Goal: Information Seeking & Learning: Find specific fact

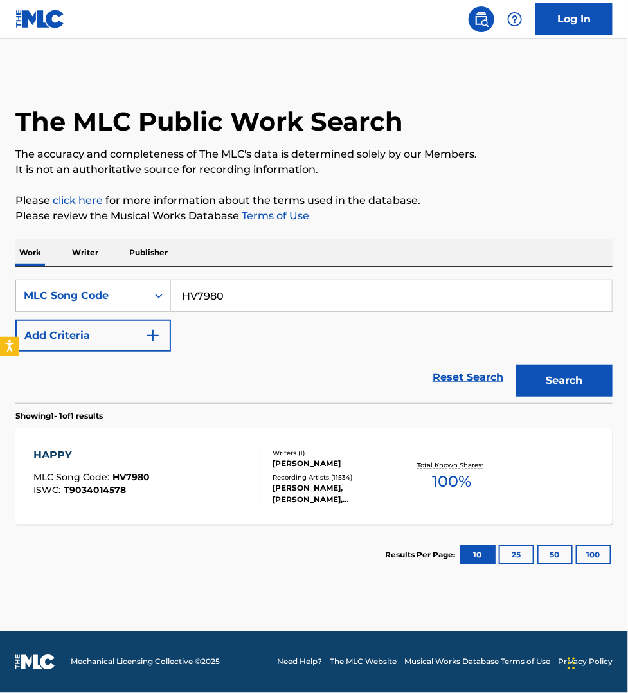
click at [262, 296] on input "HV7980" at bounding box center [391, 295] width 441 height 31
type input "CJ0ART"
click at [516, 364] on button "Search" at bounding box center [564, 380] width 96 height 32
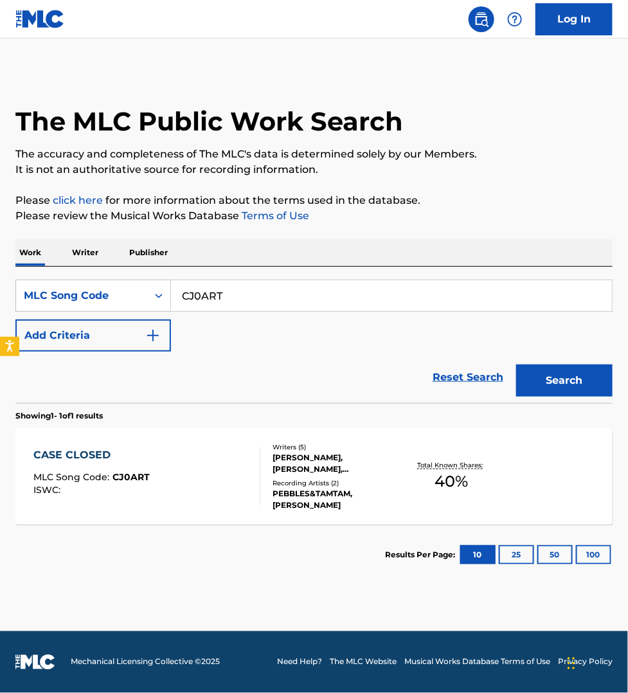
click at [224, 469] on div "CASE CLOSED MLC Song Code : CJ0ART ISWC :" at bounding box center [146, 476] width 227 height 58
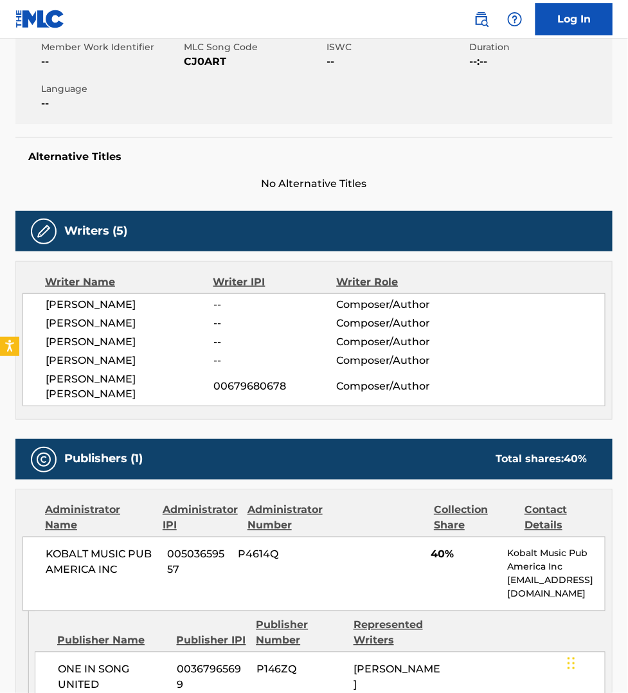
scroll to position [241, 0]
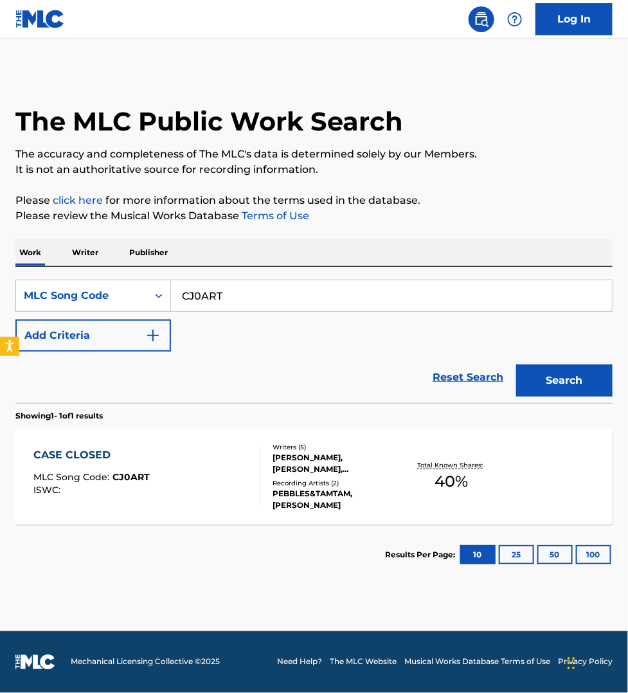
click at [235, 289] on input "CJ0ART" at bounding box center [391, 295] width 441 height 31
paste input "S49ENE"
type input "S49ENE"
click at [516, 364] on button "Search" at bounding box center [564, 380] width 96 height 32
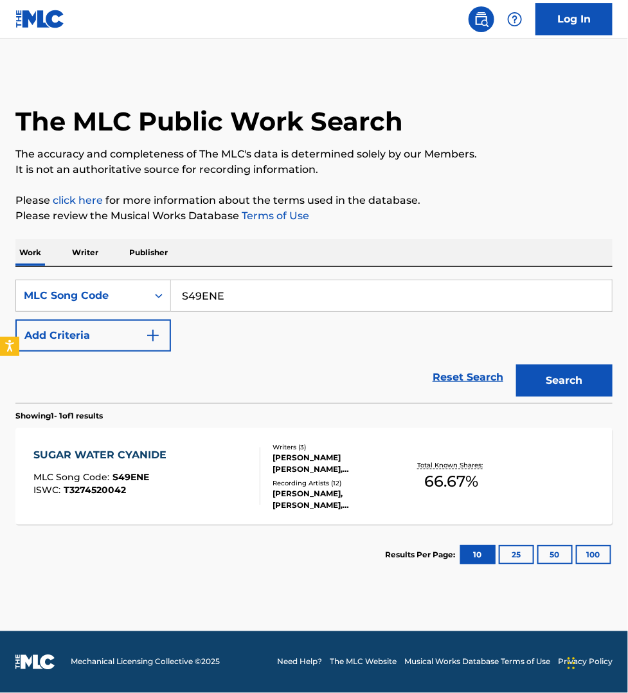
click at [230, 476] on div "SUGAR WATER CYANIDE MLC Song Code : S49ENE ISWC : T3274520042" at bounding box center [146, 476] width 227 height 58
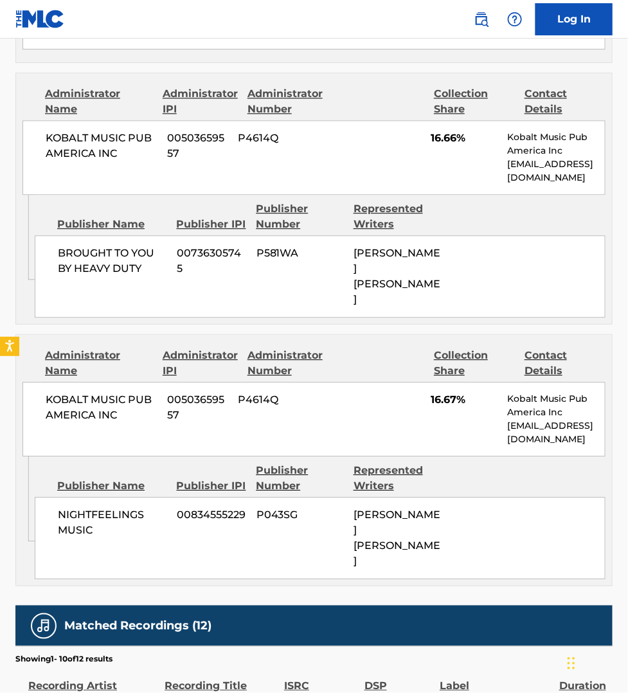
scroll to position [763, 0]
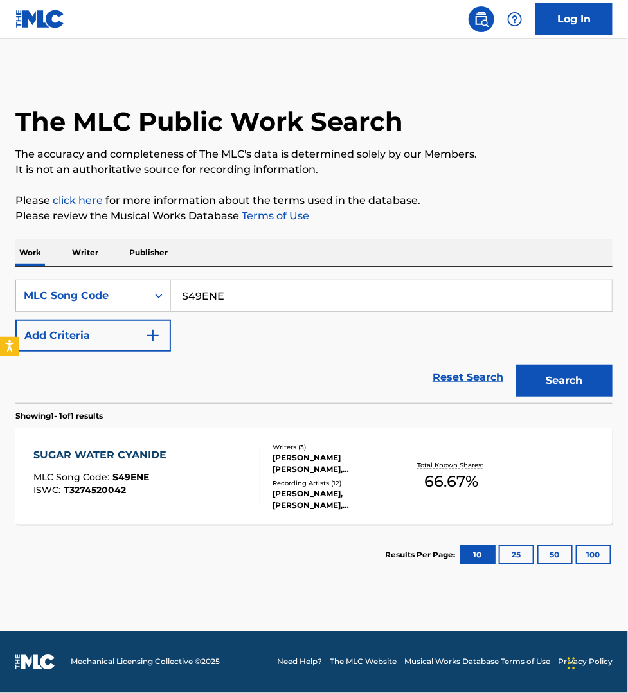
click at [231, 289] on input "S49ENE" at bounding box center [391, 295] width 441 height 31
paste input "TW4XKH"
type input "TW4XKH"
click at [516, 364] on button "Search" at bounding box center [564, 380] width 96 height 32
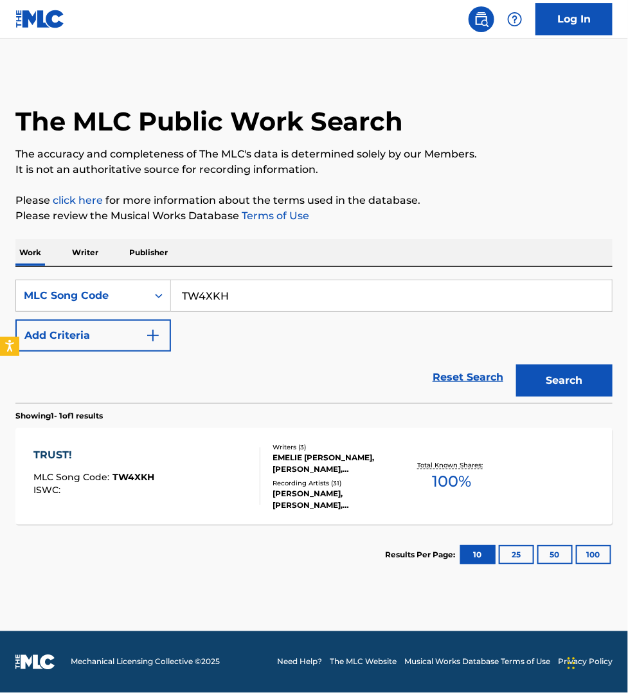
click at [217, 485] on div "TRUST! MLC Song Code : TW4XKH ISWC :" at bounding box center [146, 476] width 227 height 58
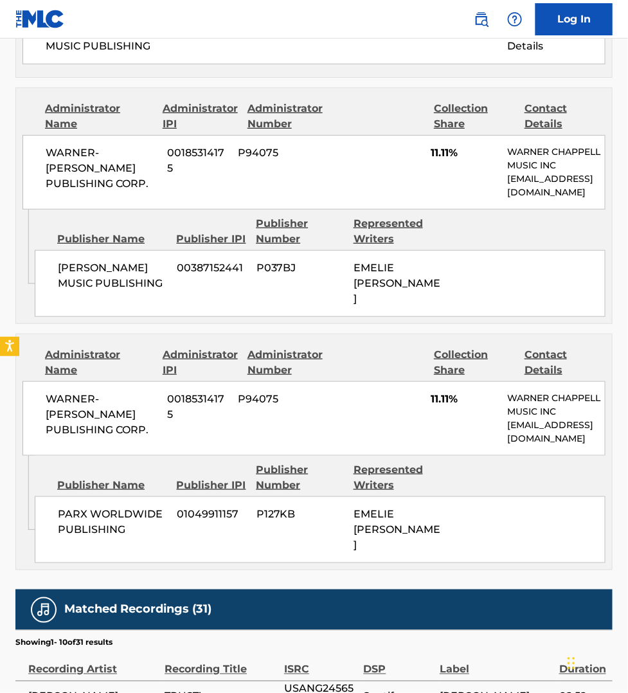
scroll to position [1325, 0]
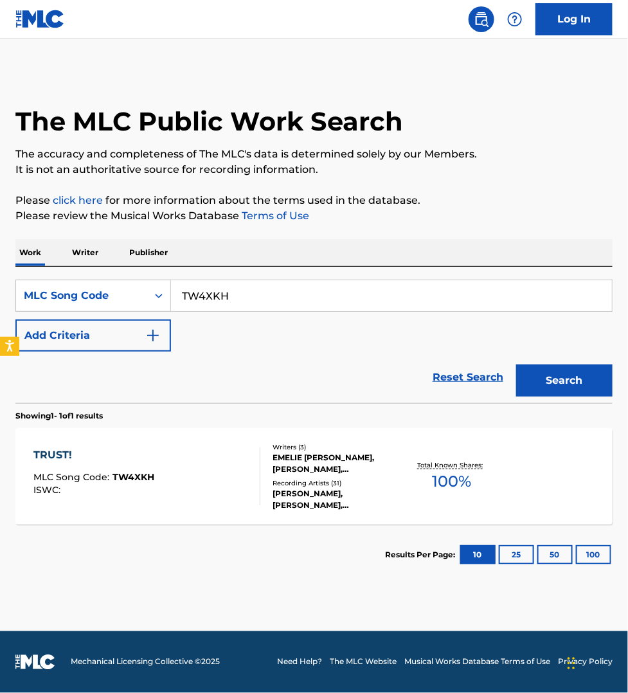
click at [226, 290] on input "TW4XKH" at bounding box center [391, 295] width 441 height 31
paste input "JB8PS8"
type input "JB8PS8"
click at [516, 364] on button "Search" at bounding box center [564, 380] width 96 height 32
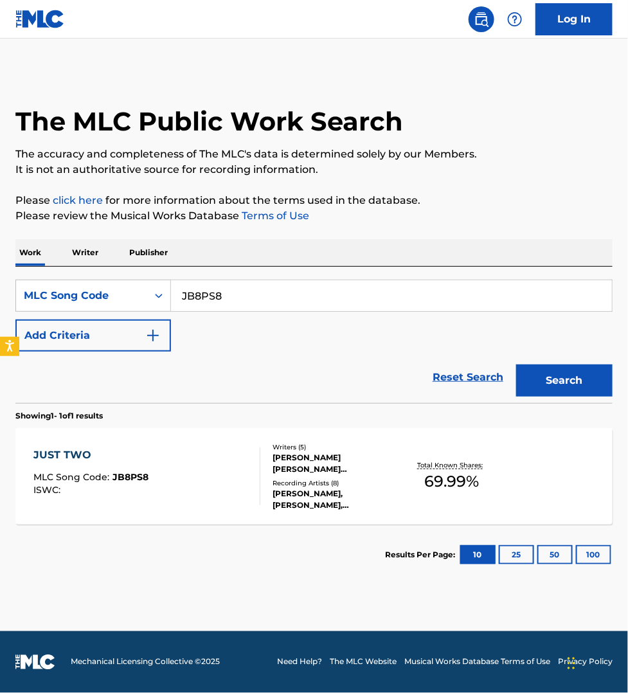
click at [225, 470] on div "JUST TWO MLC Song Code : JB8PS8 ISWC :" at bounding box center [146, 476] width 227 height 58
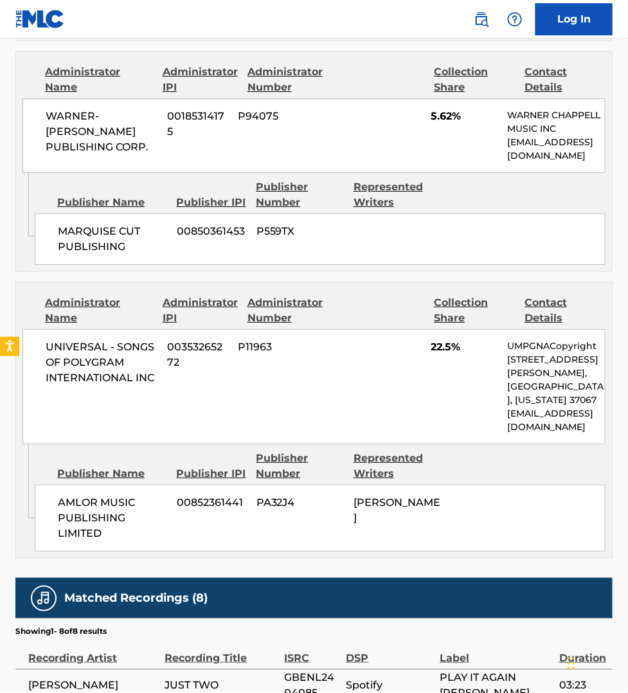
scroll to position [1125, 0]
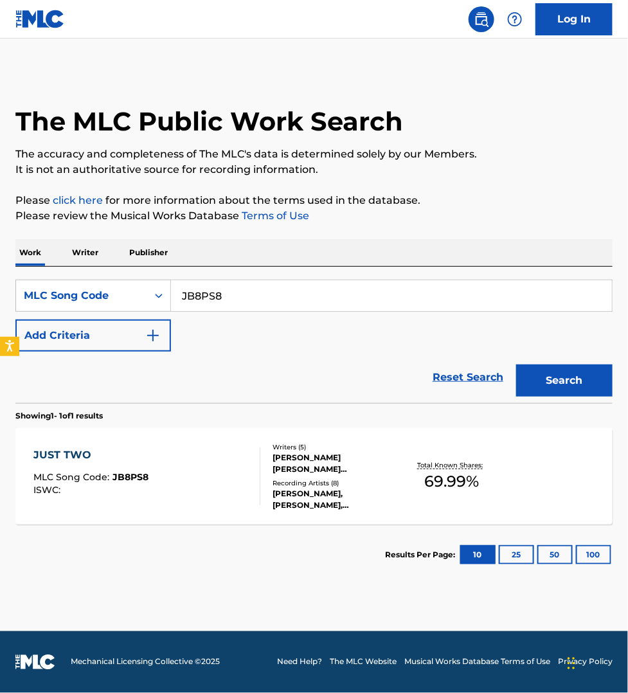
click at [230, 299] on input "JB8PS8" at bounding box center [391, 295] width 441 height 31
paste input "PN2H71"
type input "PN2H71"
click at [516, 364] on button "Search" at bounding box center [564, 380] width 96 height 32
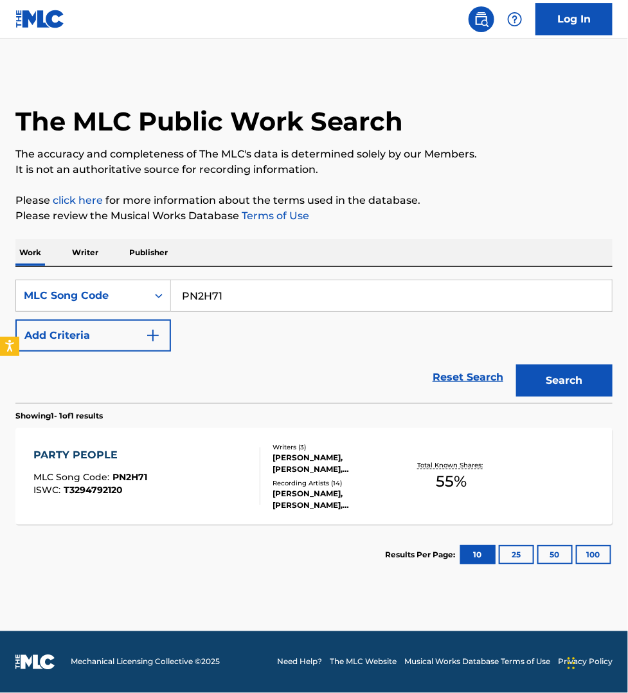
click at [209, 485] on div "PARTY PEOPLE MLC Song Code : PN2H71 ISWC : T3294792120" at bounding box center [146, 476] width 227 height 58
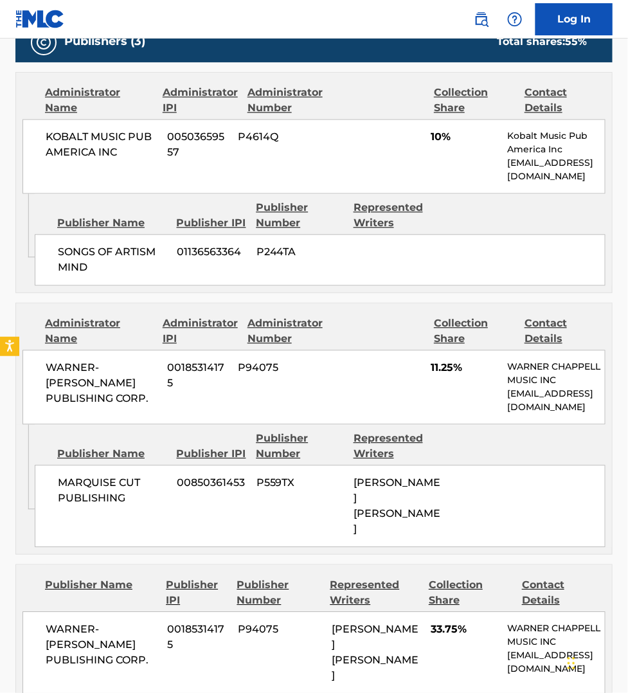
scroll to position [582, 0]
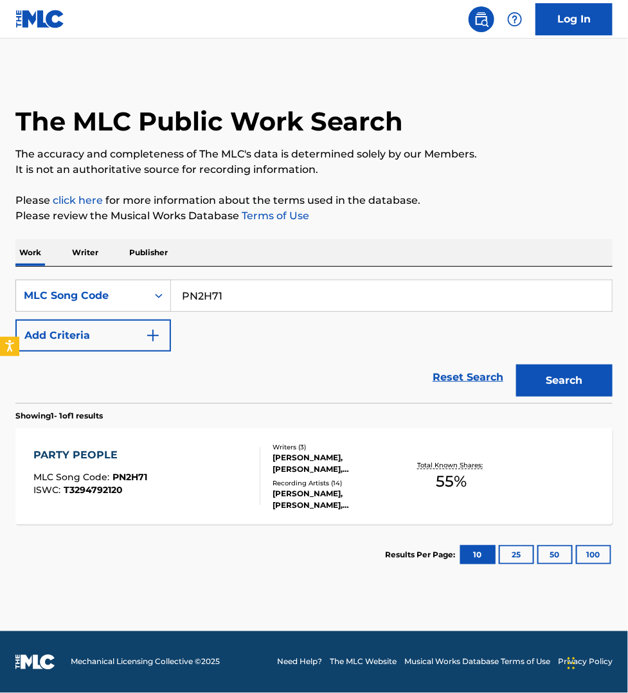
click at [236, 294] on input "PN2H71" at bounding box center [391, 295] width 441 height 31
paste input "BD4LWX"
type input "BD4LWX"
click at [516, 364] on button "Search" at bounding box center [564, 380] width 96 height 32
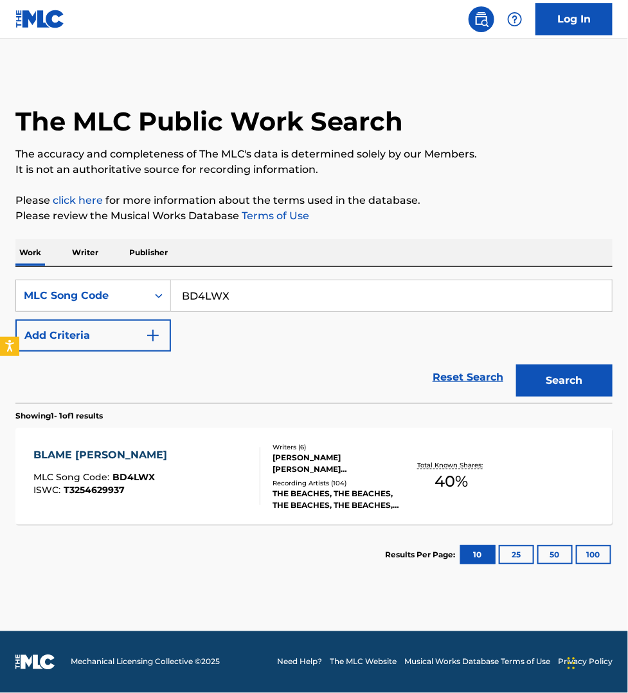
click at [224, 468] on div "BLAME [PERSON_NAME] MLC Song Code : BD4LWX ISWC : T3254629937" at bounding box center [146, 476] width 227 height 58
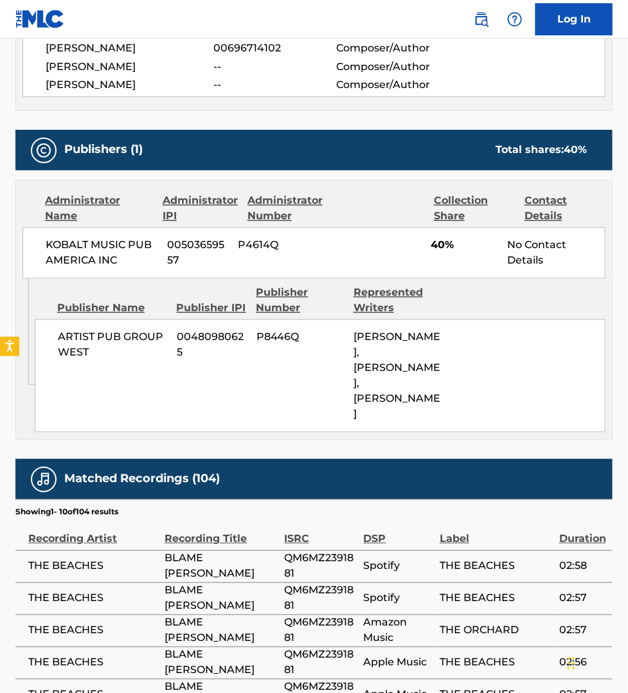
scroll to position [602, 0]
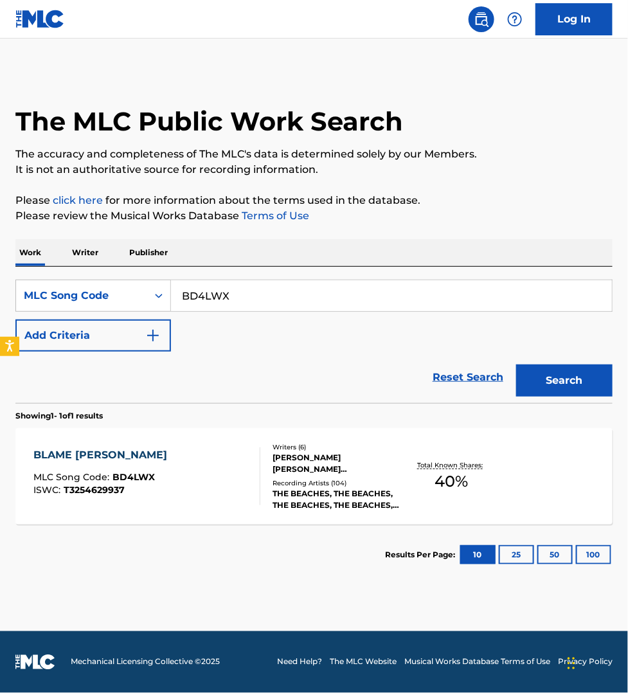
click at [259, 289] on input "BD4LWX" at bounding box center [391, 295] width 441 height 31
paste input "MV5X8R"
type input "MV5X8R"
click at [516, 364] on button "Search" at bounding box center [564, 380] width 96 height 32
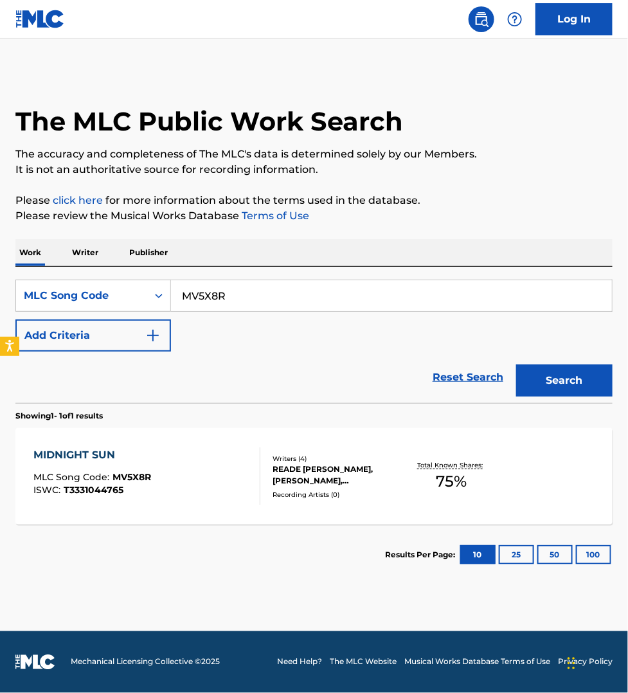
click at [218, 476] on div "MIDNIGHT SUN MLC Song Code : MV5X8R ISWC : T3331044765" at bounding box center [146, 476] width 227 height 58
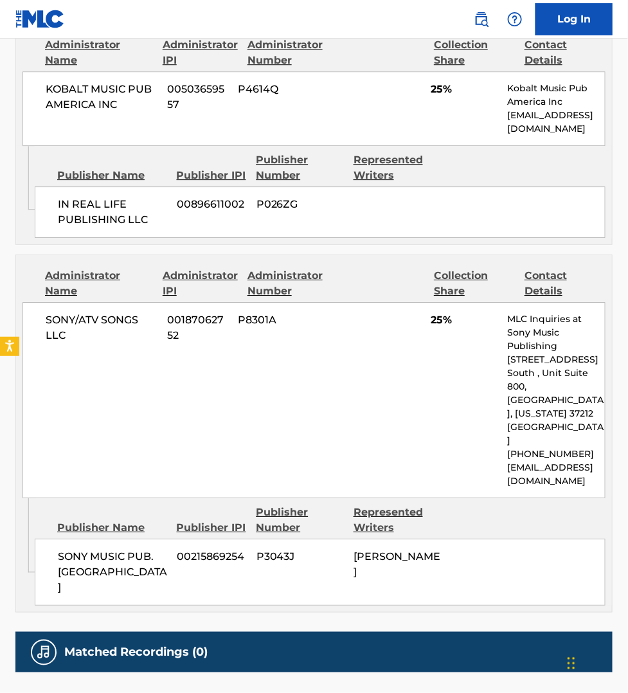
scroll to position [923, 0]
